Goal: Task Accomplishment & Management: Use online tool/utility

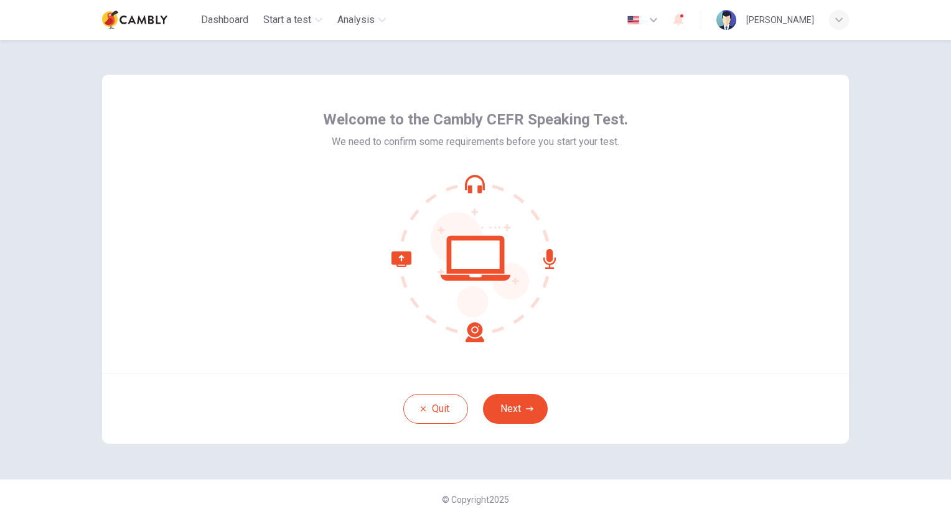
drag, startPoint x: 902, startPoint y: 213, endPoint x: 876, endPoint y: 223, distance: 27.6
click at [902, 213] on div "Welcome to the Cambly CEFR Speaking Test. We need to confirm some requirements …" at bounding box center [475, 279] width 951 height 479
click at [505, 414] on button "Next" at bounding box center [515, 409] width 65 height 30
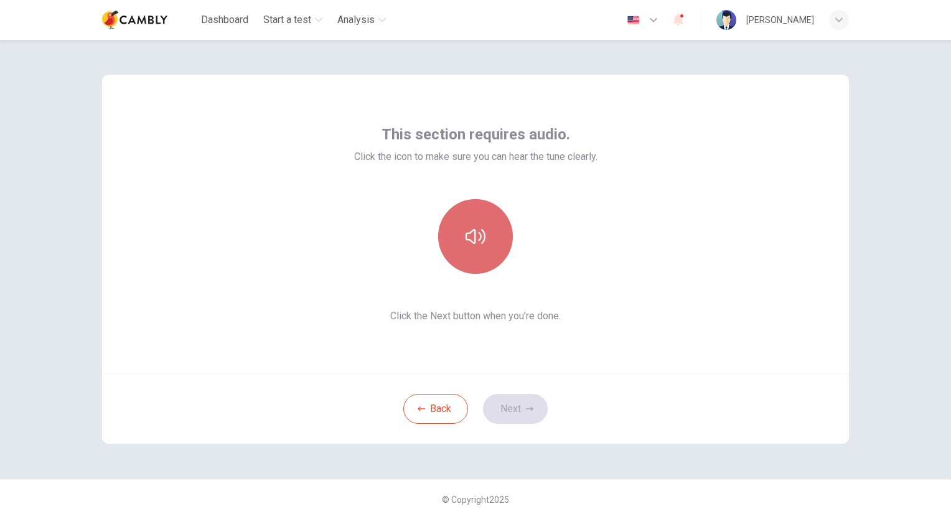
click at [478, 235] on icon "button" at bounding box center [476, 237] width 20 height 20
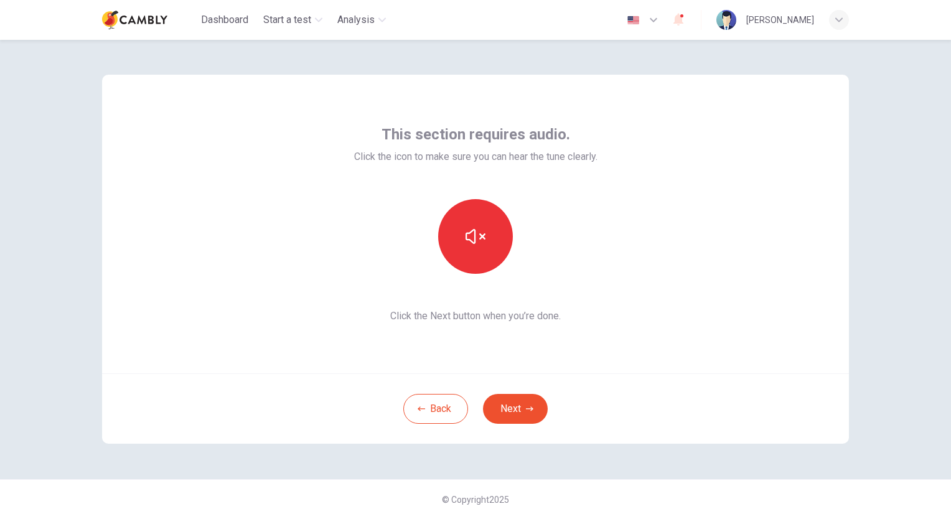
click at [878, 152] on div "This section requires audio. Click the icon to make sure you can hear the tune …" at bounding box center [475, 279] width 951 height 479
click at [503, 416] on button "Next" at bounding box center [515, 409] width 65 height 30
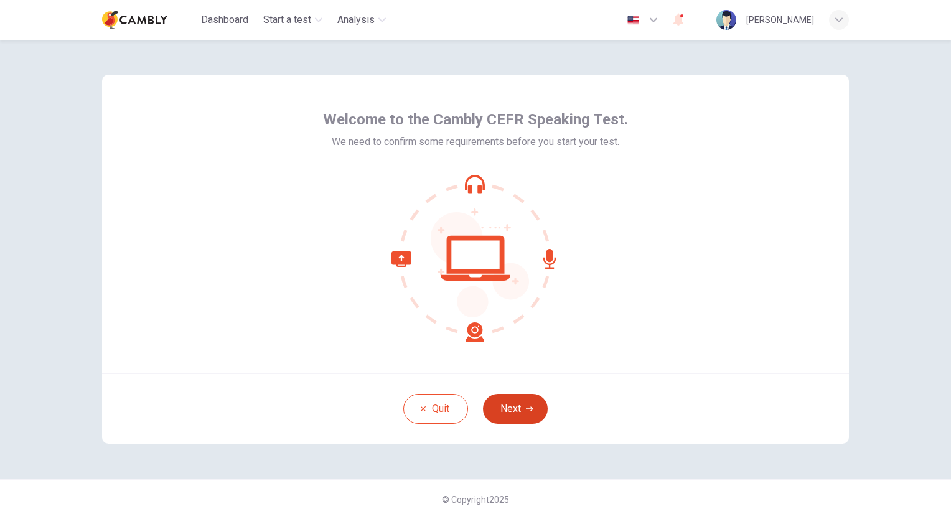
click at [502, 413] on button "Next" at bounding box center [515, 409] width 65 height 30
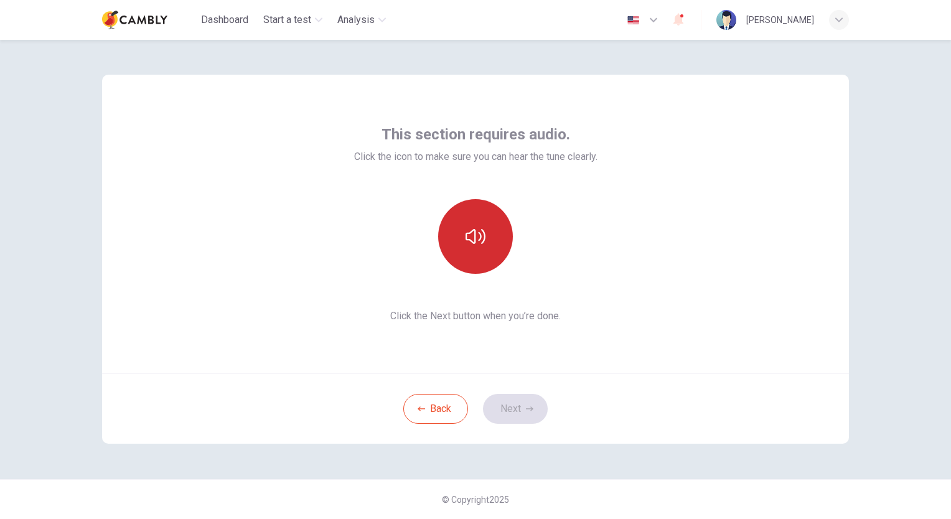
click at [467, 249] on button "button" at bounding box center [475, 236] width 75 height 75
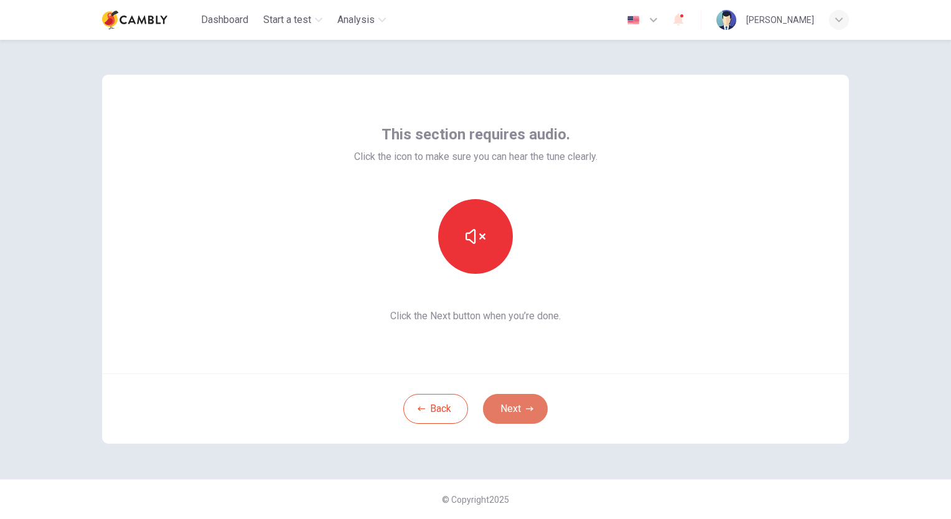
click at [512, 413] on button "Next" at bounding box center [515, 409] width 65 height 30
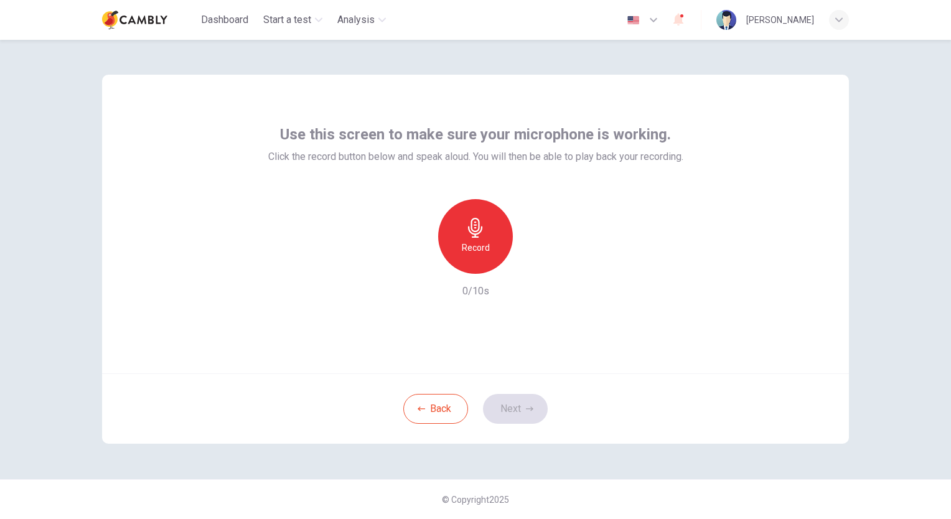
click at [479, 241] on h6 "Record" at bounding box center [476, 247] width 28 height 15
click at [534, 266] on icon "button" at bounding box center [533, 264] width 12 height 12
click at [530, 414] on button "Next" at bounding box center [515, 409] width 65 height 30
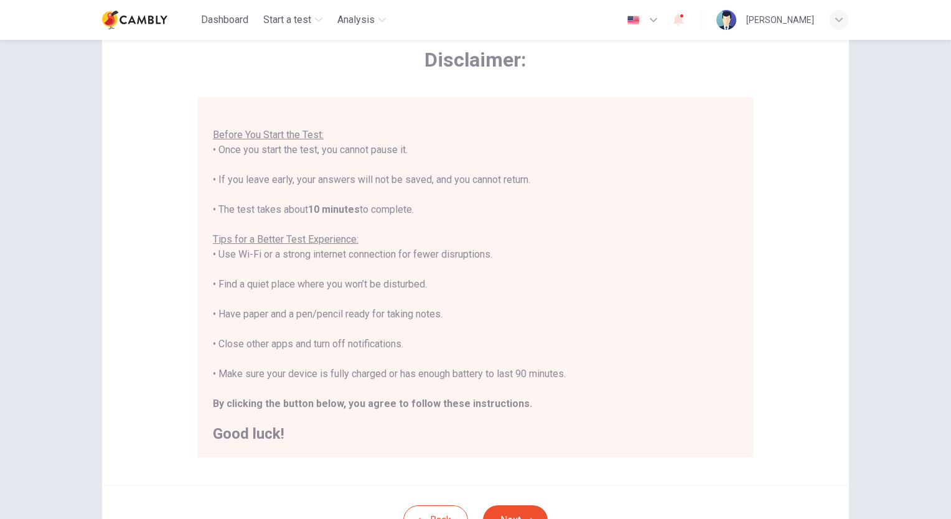
scroll to position [124, 0]
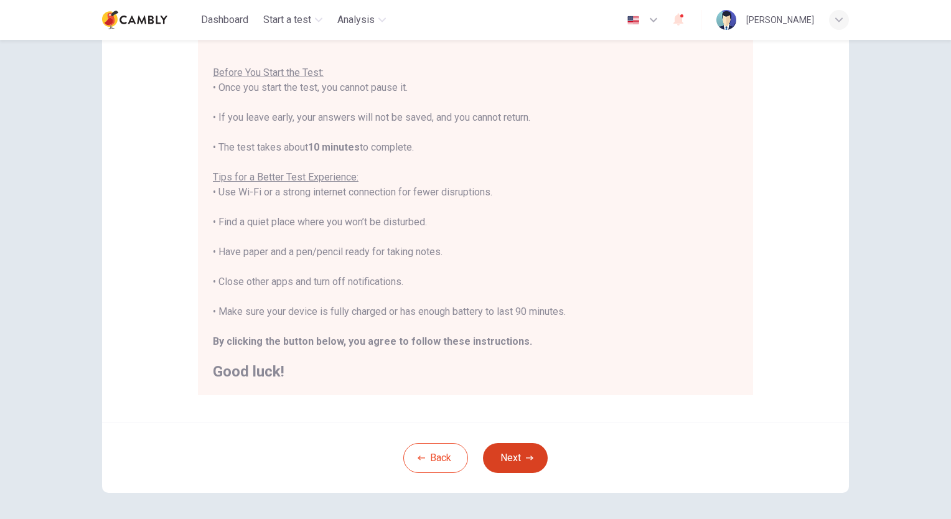
click at [520, 455] on button "Next" at bounding box center [515, 458] width 65 height 30
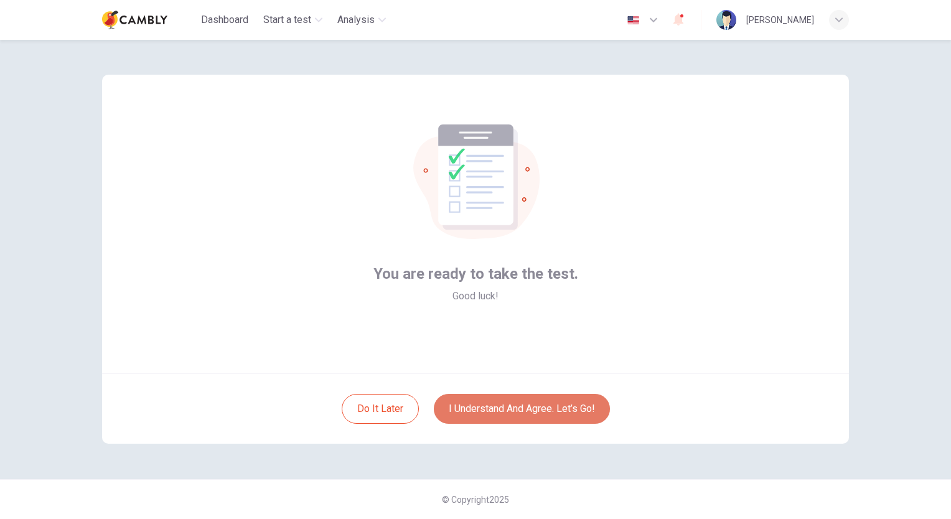
click at [517, 412] on button "I understand and agree. Let’s go!" at bounding box center [522, 409] width 176 height 30
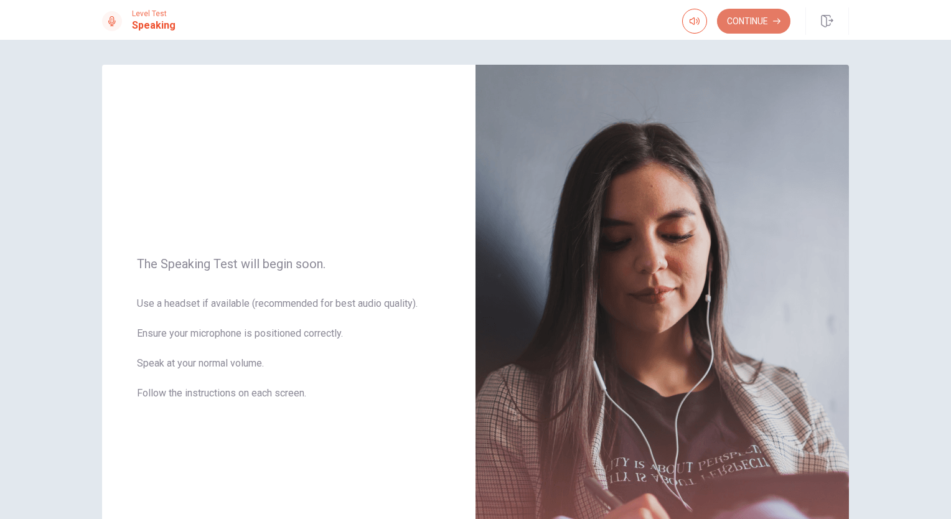
click at [752, 19] on button "Continue" at bounding box center [753, 21] width 73 height 25
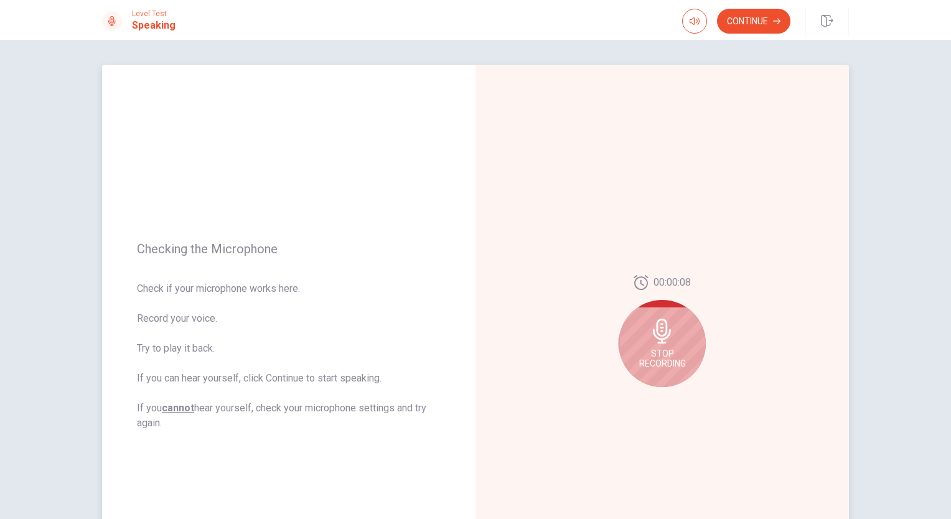
click at [672, 357] on span "Stop Recording" at bounding box center [662, 359] width 47 height 20
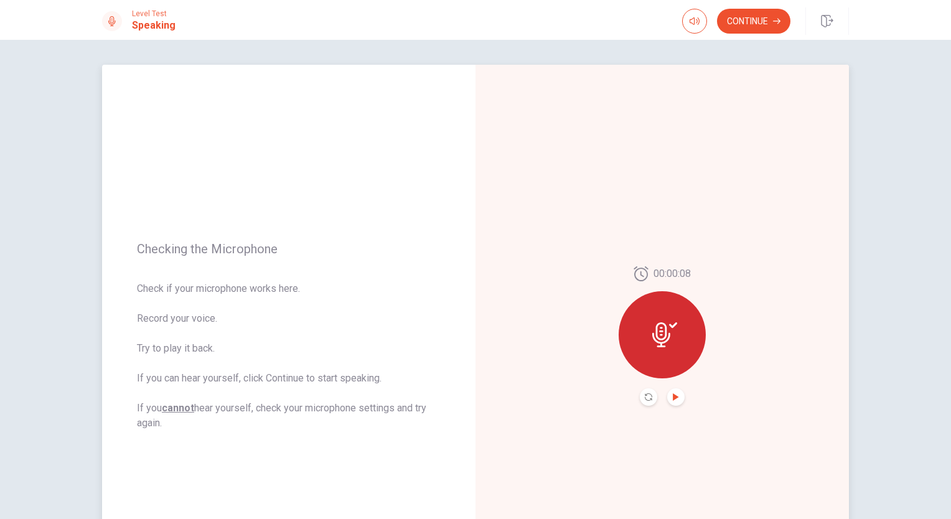
click at [675, 394] on icon "Play Audio" at bounding box center [675, 396] width 7 height 7
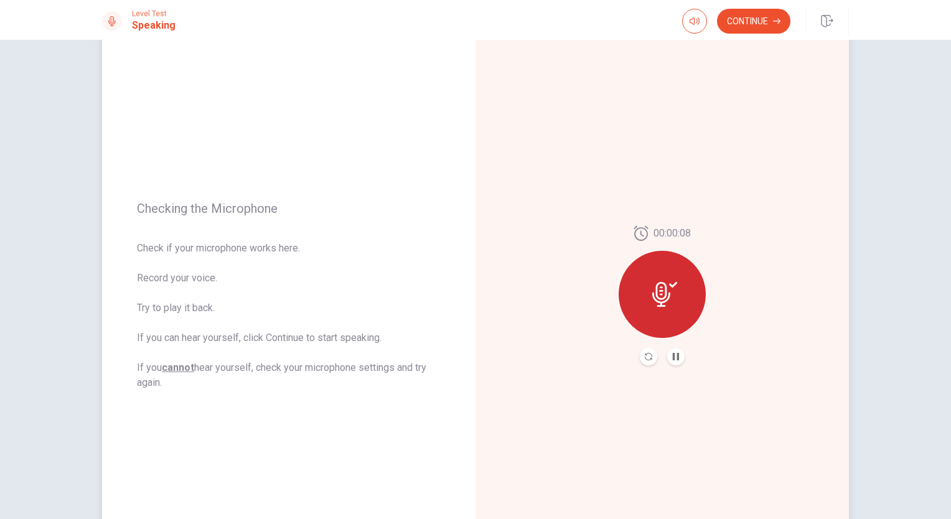
scroll to position [62, 0]
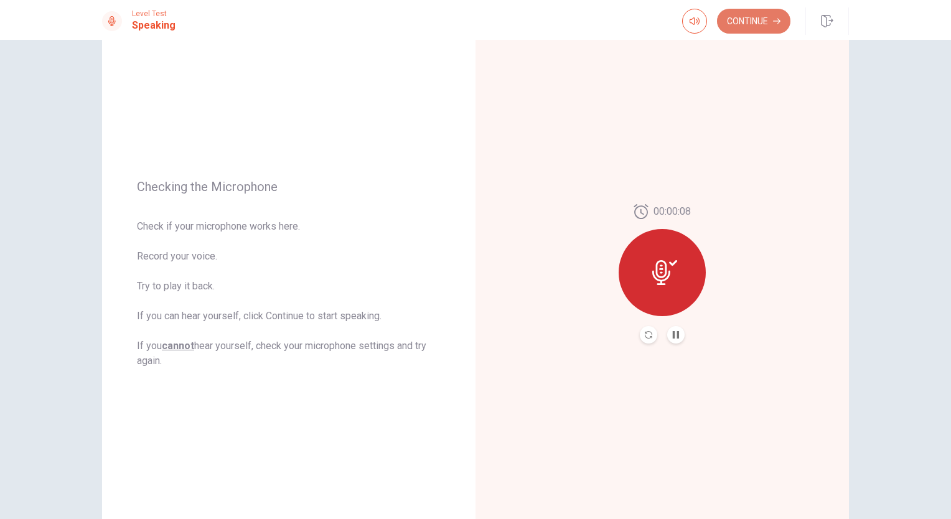
click at [767, 27] on button "Continue" at bounding box center [753, 21] width 73 height 25
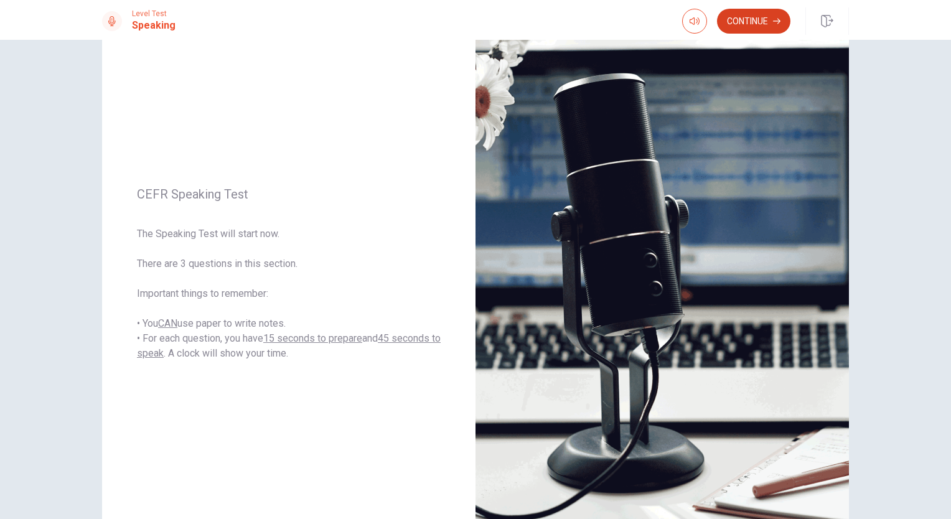
click at [765, 24] on button "Continue" at bounding box center [753, 21] width 73 height 25
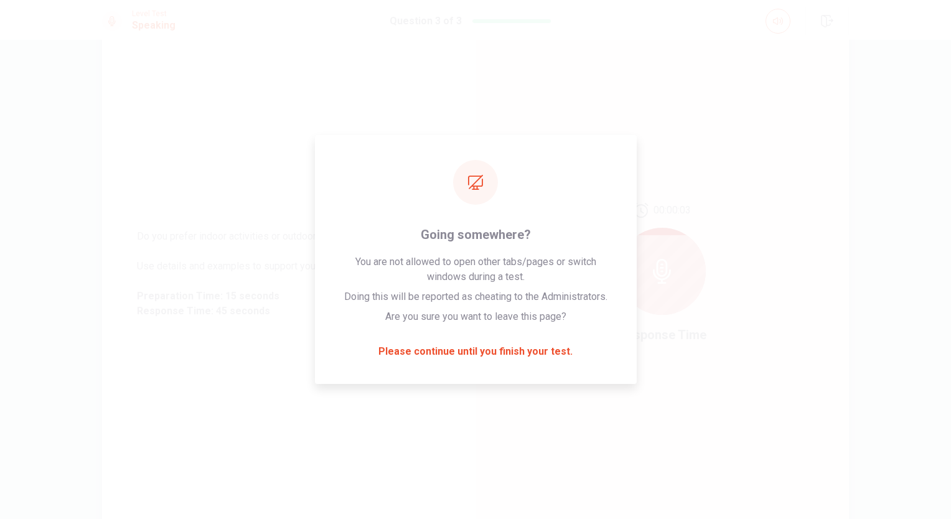
click at [533, 351] on div "00:00:03 Response Time" at bounding box center [661, 273] width 373 height 543
click at [475, 200] on div "00:00:02 Response Time" at bounding box center [661, 273] width 373 height 543
click at [360, 101] on div "Do you prefer indoor activities or outdoor activities? Use details and examples…" at bounding box center [288, 273] width 373 height 543
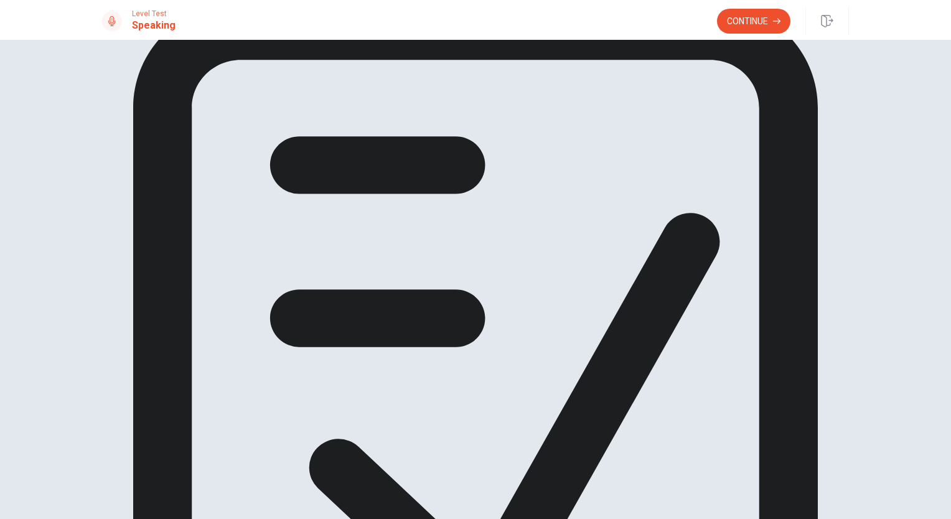
scroll to position [0, 0]
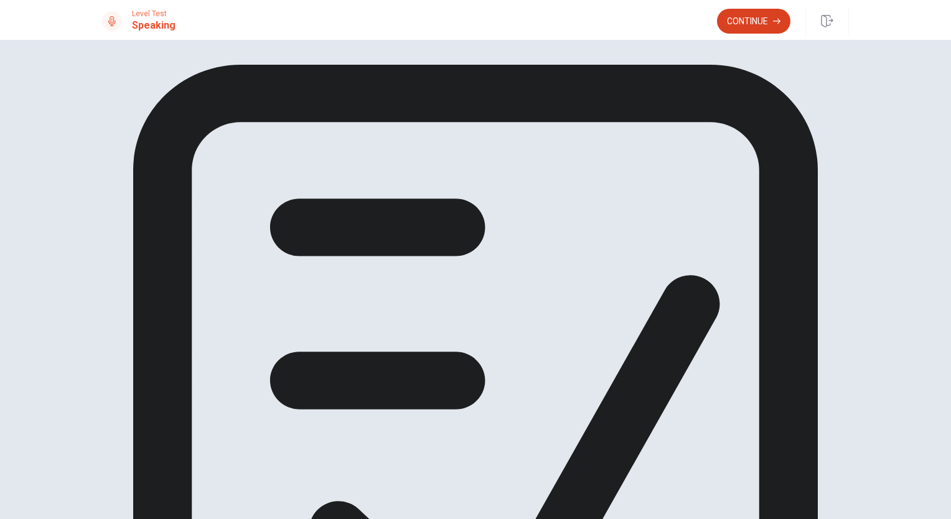
click at [762, 21] on button "Continue" at bounding box center [753, 21] width 73 height 25
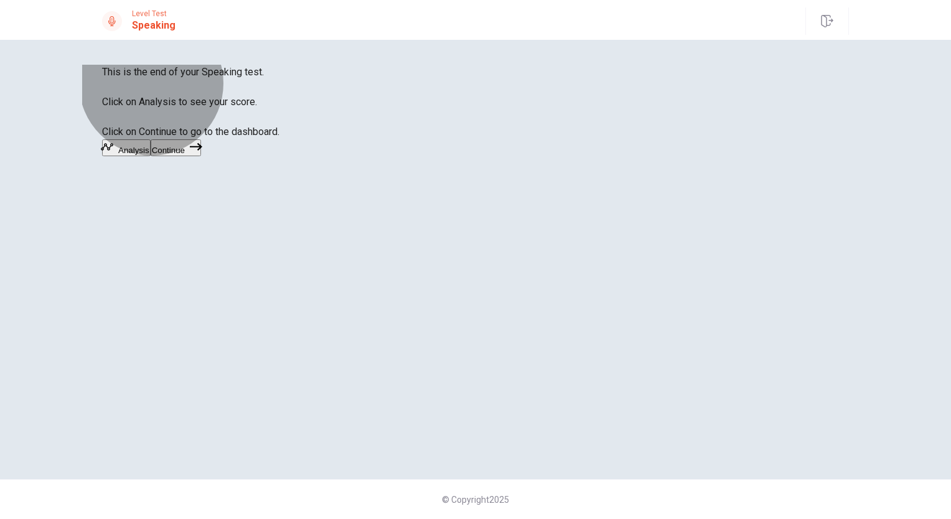
click at [202, 153] on icon "button" at bounding box center [196, 147] width 12 height 12
